Goal: Navigation & Orientation: Find specific page/section

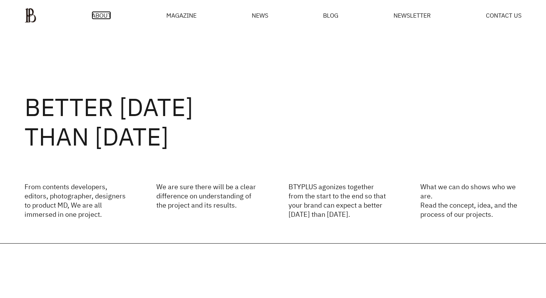
click at [103, 14] on span "ABOUT" at bounding box center [102, 15] width 20 height 6
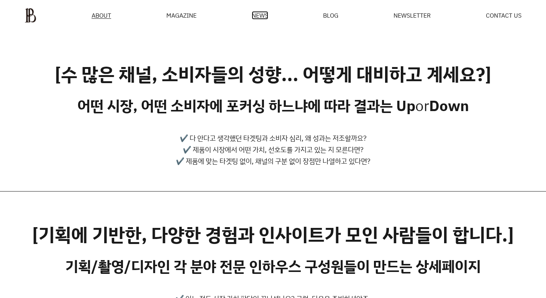
click at [260, 17] on span "NEWS" at bounding box center [260, 15] width 16 height 6
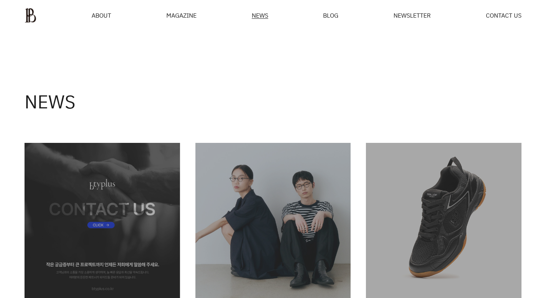
click at [176, 16] on div "MAGAZINE" at bounding box center [181, 15] width 30 height 6
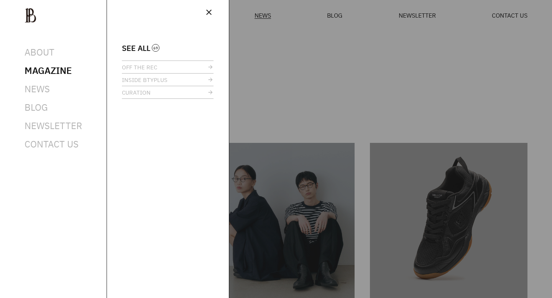
click at [249, 54] on div at bounding box center [276, 149] width 552 height 298
click at [206, 12] on span "close" at bounding box center [208, 12] width 9 height 9
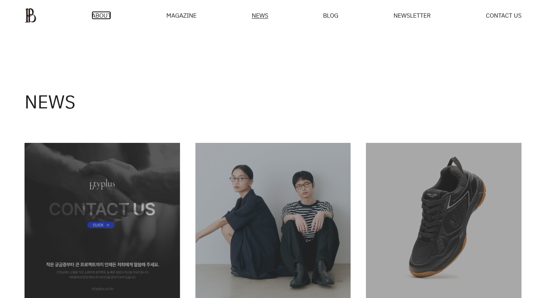
click at [102, 16] on span "ABOUT" at bounding box center [102, 15] width 20 height 6
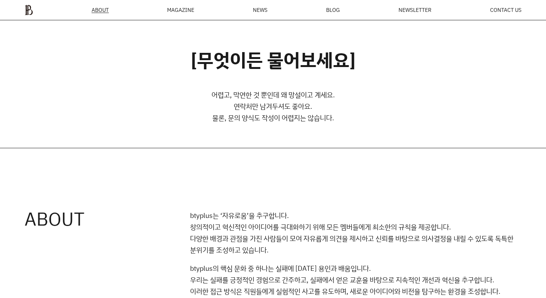
scroll to position [285, 0]
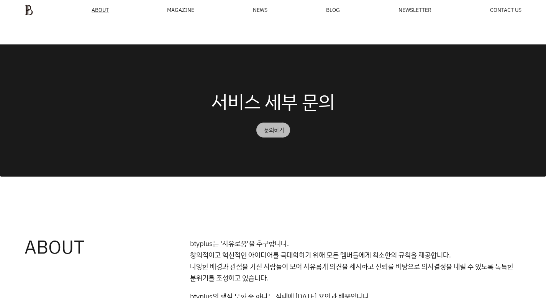
click at [281, 130] on div "문의하기" at bounding box center [274, 130] width 20 height 6
